Goal: Information Seeking & Learning: Check status

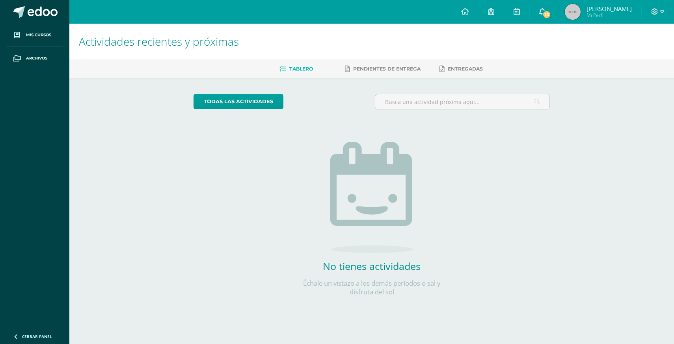
click at [555, 9] on link "23" at bounding box center [541, 12] width 25 height 24
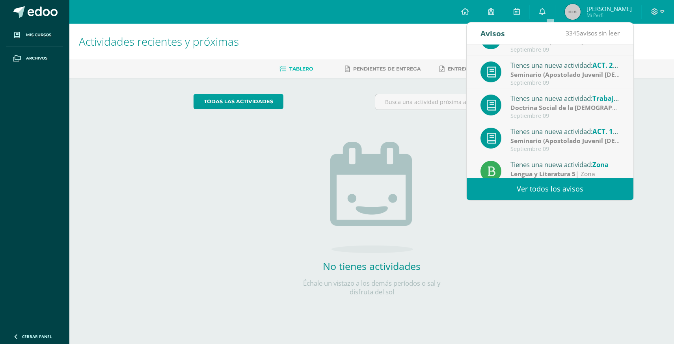
scroll to position [131, 0]
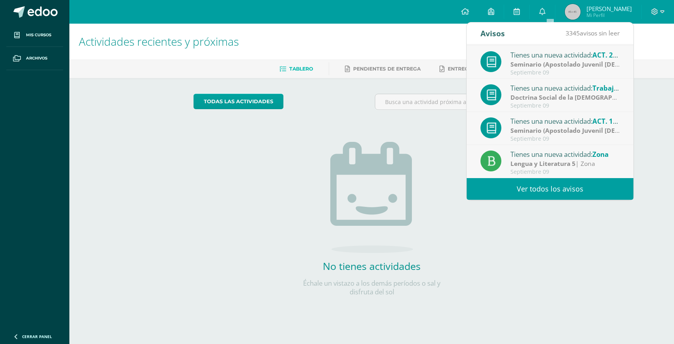
click at [595, 8] on span "[PERSON_NAME]" at bounding box center [608, 9] width 45 height 8
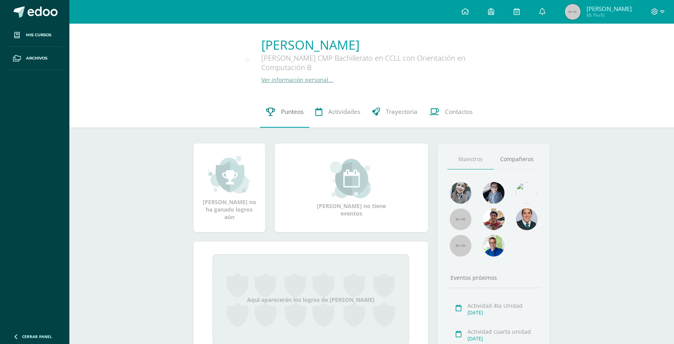
click at [303, 115] on link "Punteos" at bounding box center [284, 112] width 49 height 32
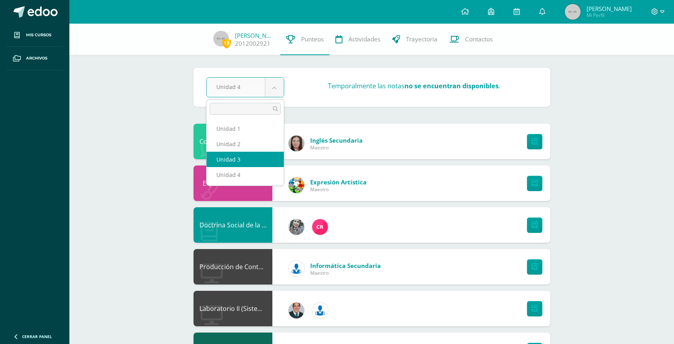
select select "Unidad 3"
